Goal: Task Accomplishment & Management: Use online tool/utility

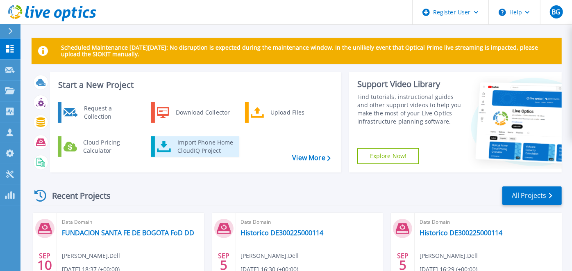
click at [222, 151] on div "Import Phone Home CloudIQ Project" at bounding box center [205, 146] width 64 height 16
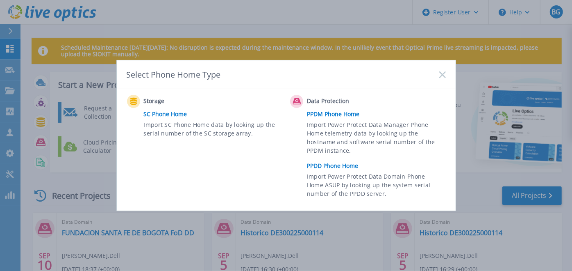
click at [344, 167] on link "PPDD Phone Home" at bounding box center [378, 165] width 143 height 12
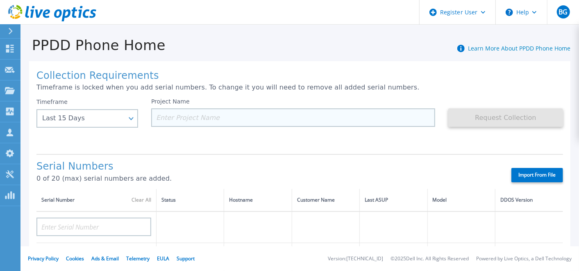
click at [203, 113] on input at bounding box center [293, 117] width 284 height 18
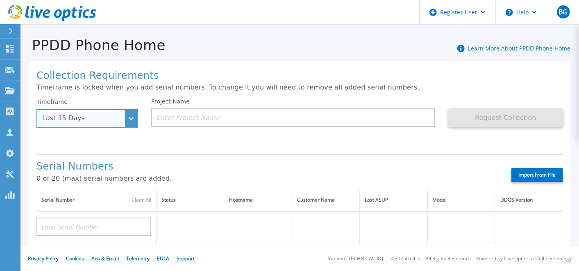
click at [113, 114] on div "Last 15 Days" at bounding box center [87, 118] width 102 height 18
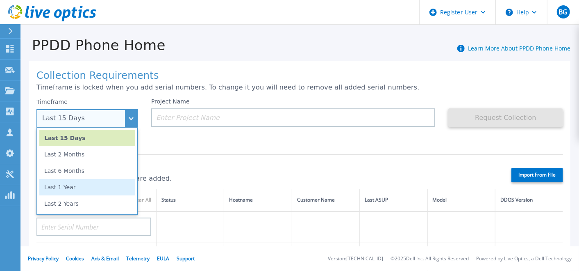
click at [79, 187] on li "Last 1 Year" at bounding box center [87, 187] width 96 height 16
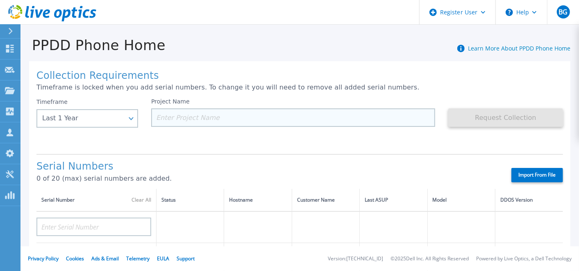
click at [211, 117] on input at bounding box center [293, 117] width 284 height 18
click at [206, 123] on input at bounding box center [293, 117] width 284 height 18
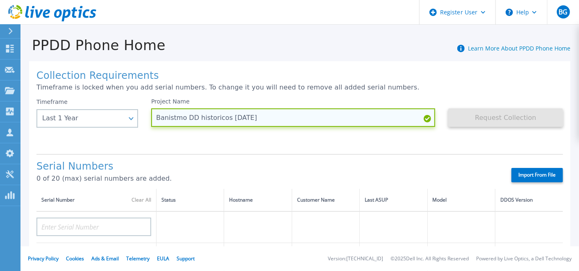
click at [229, 118] on input "Banistmo DD historicos [DATE]" at bounding box center [293, 117] width 284 height 18
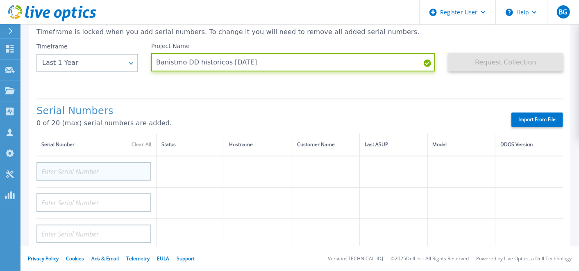
type input "Banistmo DD historicos [DATE]"
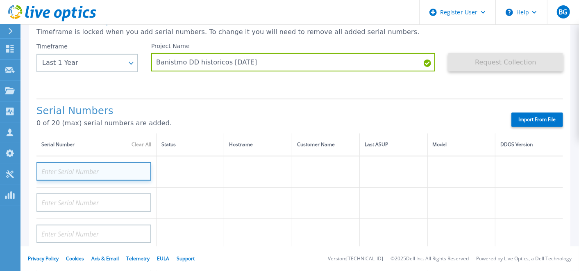
click at [97, 163] on input at bounding box center [93, 171] width 115 height 18
click at [110, 175] on input at bounding box center [93, 171] width 115 height 18
paste input "DE300224900780"
type input "DE300224900780"
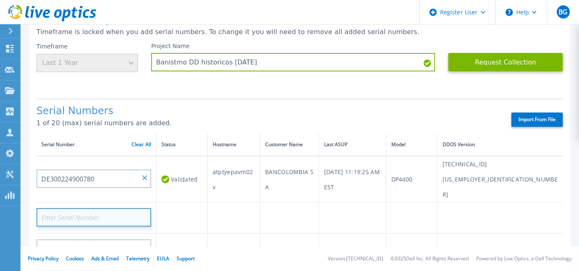
click at [102, 208] on input at bounding box center [93, 217] width 115 height 18
paste input "DE300225000114"
type input "DE300225000114"
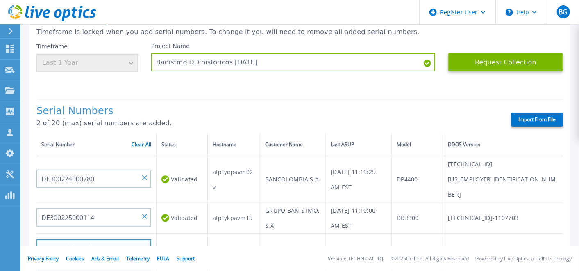
click at [104, 239] on input at bounding box center [93, 248] width 115 height 18
paste input "DE300224900779"
type input "DE300224900779"
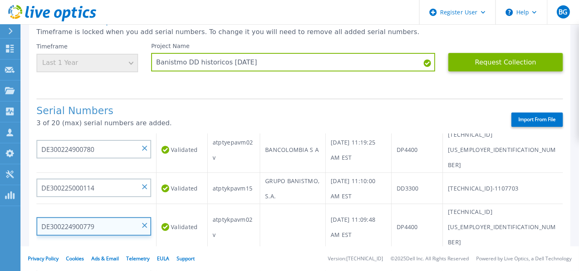
scroll to position [0, 0]
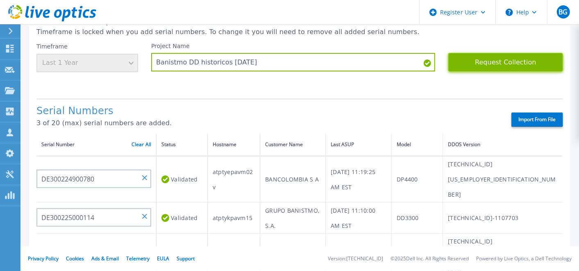
drag, startPoint x: 476, startPoint y: 65, endPoint x: 471, endPoint y: 63, distance: 5.7
click at [471, 63] on button "Request Collection" at bounding box center [506, 62] width 115 height 18
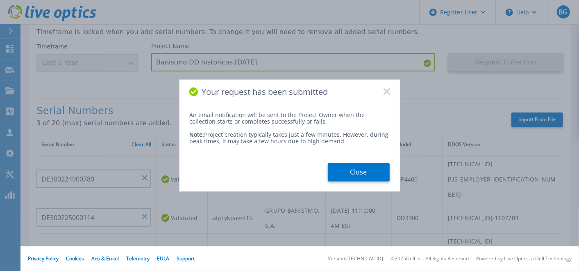
click at [368, 181] on button "Close" at bounding box center [359, 172] width 62 height 18
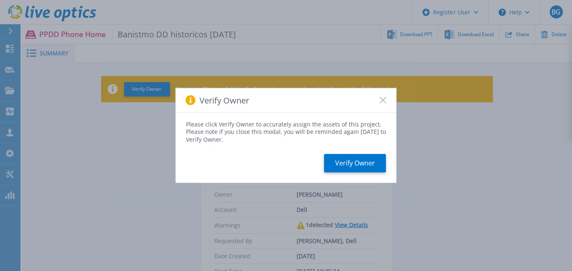
click at [384, 99] on rect at bounding box center [383, 100] width 7 height 7
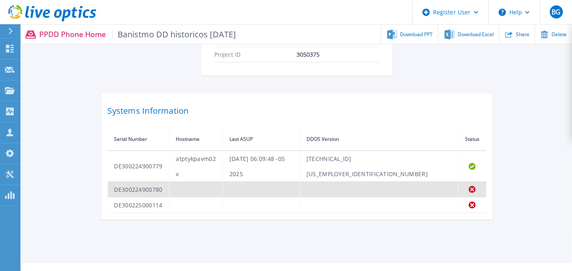
scroll to position [247, 0]
